Goal: Information Seeking & Learning: Find specific fact

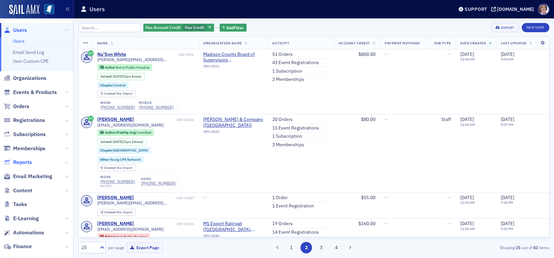
click at [21, 161] on span "Reports" at bounding box center [22, 162] width 19 height 7
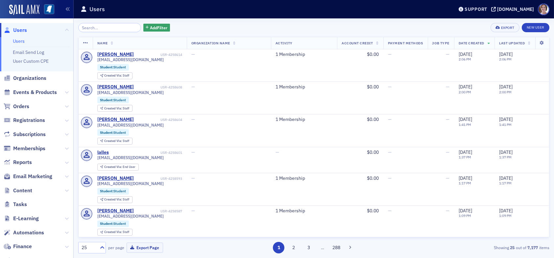
click at [96, 26] on input "search" at bounding box center [109, 27] width 63 height 9
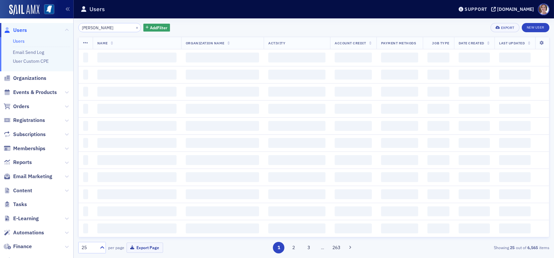
type input "melissa roberts"
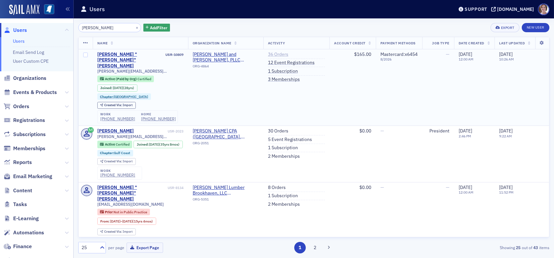
click at [274, 52] on link "36 Orders" at bounding box center [278, 55] width 20 height 6
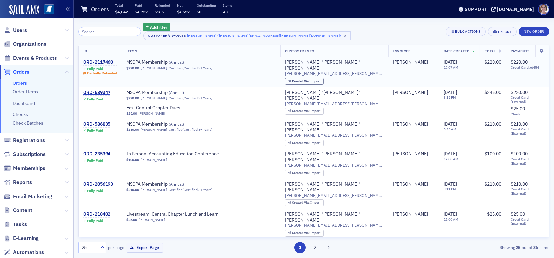
click at [108, 62] on div "ORD-2117460" at bounding box center [100, 62] width 34 height 6
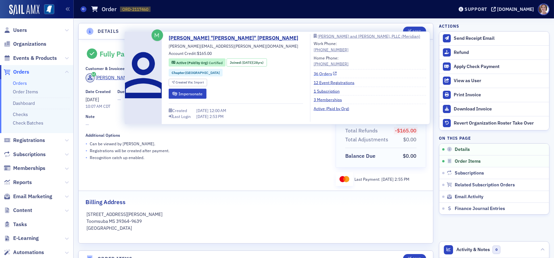
click at [313, 74] on link "36 Orders" at bounding box center [324, 74] width 23 height 6
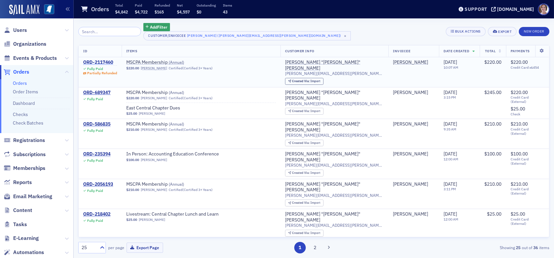
click at [101, 62] on div "ORD-2117460" at bounding box center [100, 62] width 34 height 6
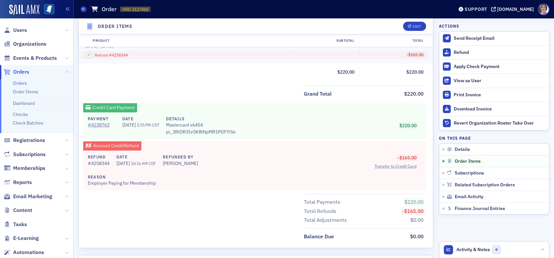
scroll to position [263, 0]
